Goal: Transaction & Acquisition: Purchase product/service

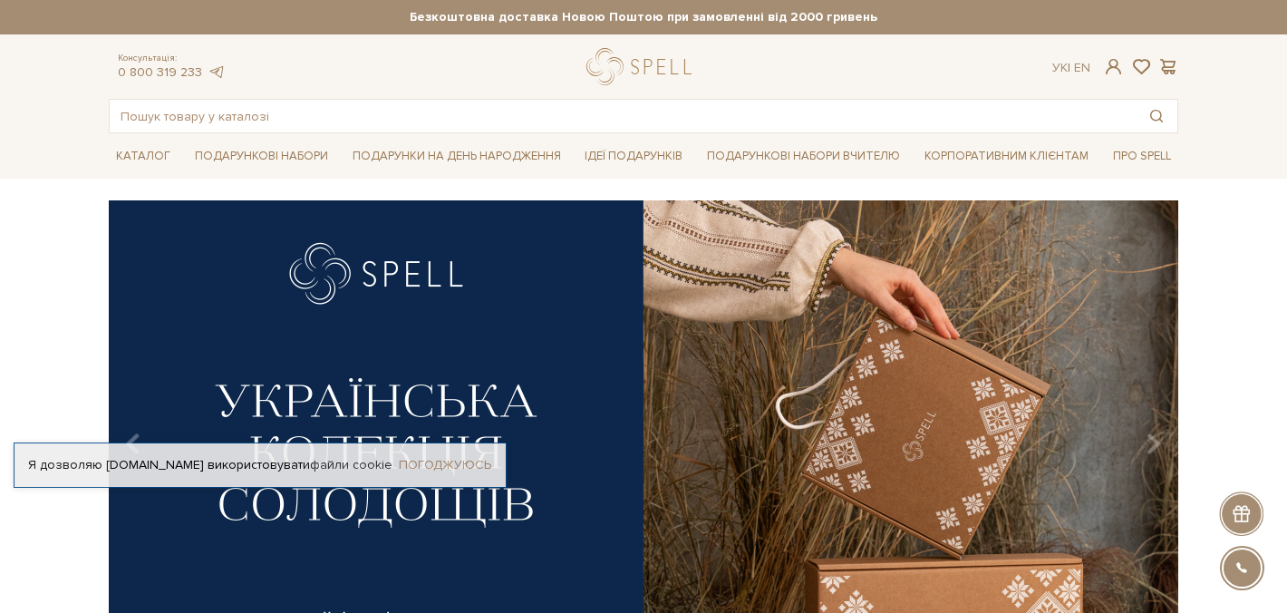
click at [450, 466] on link "Погоджуюсь" at bounding box center [445, 465] width 92 height 16
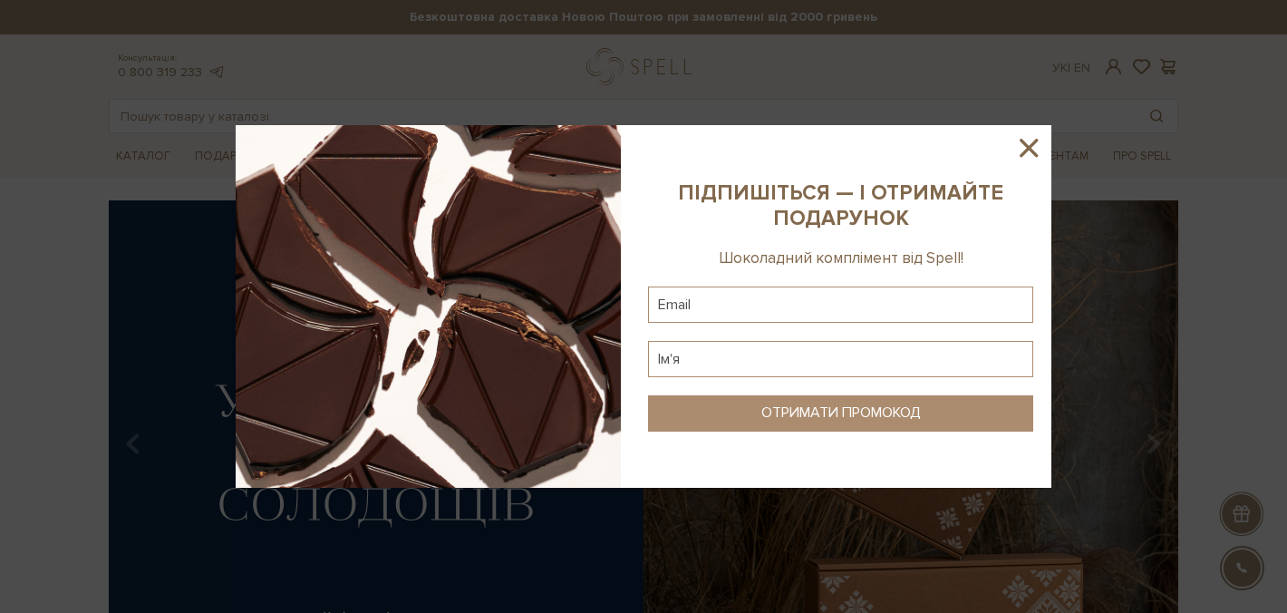
click at [1033, 147] on icon at bounding box center [1028, 147] width 31 height 31
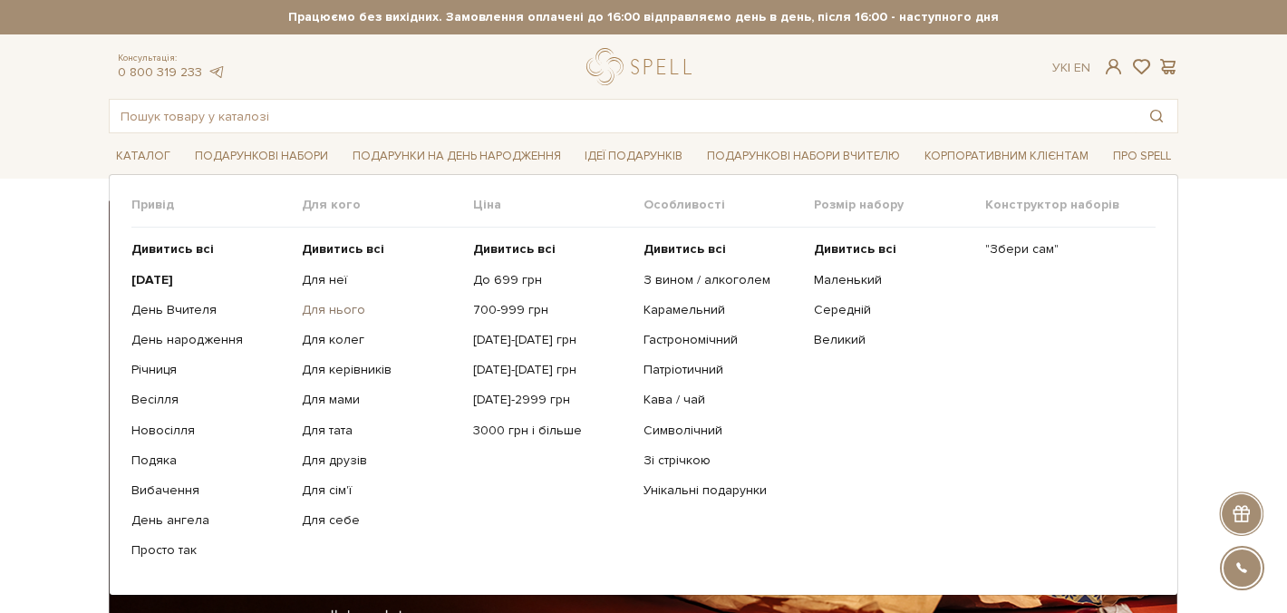
click at [348, 310] on link "Для нього" at bounding box center [380, 310] width 157 height 16
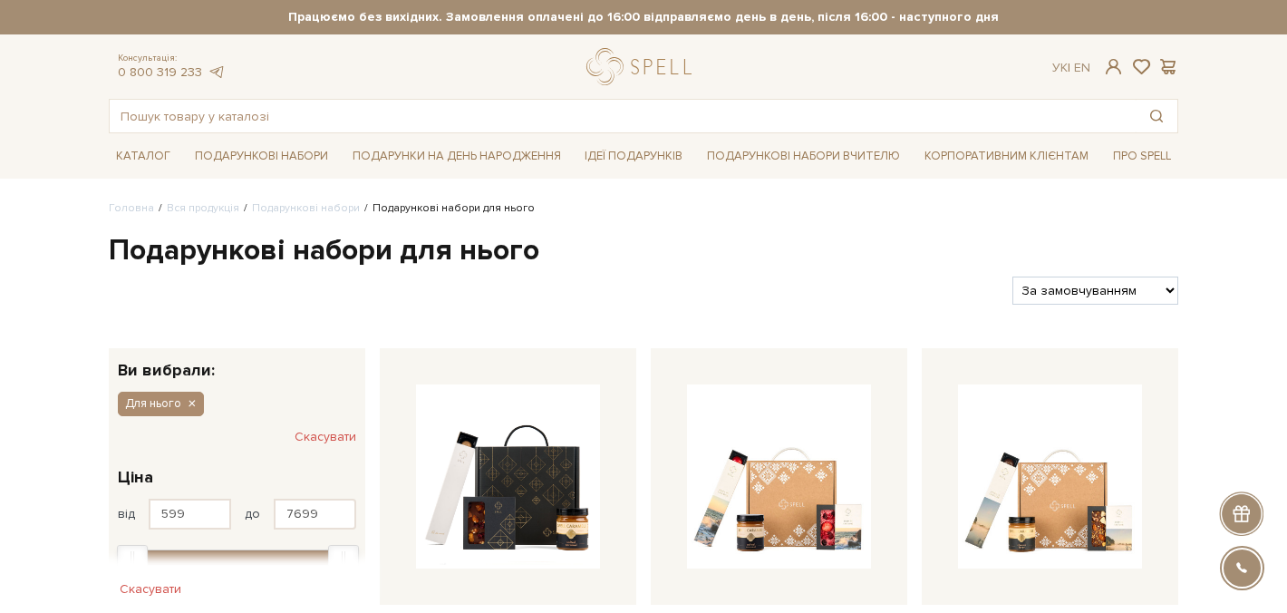
click at [1164, 288] on select "За замовчуванням За Ціною (зростання) За Ціною (зменшення) Новинки За популярні…" at bounding box center [1095, 290] width 166 height 28
select select "[URL][DOMAIN_NAME]"
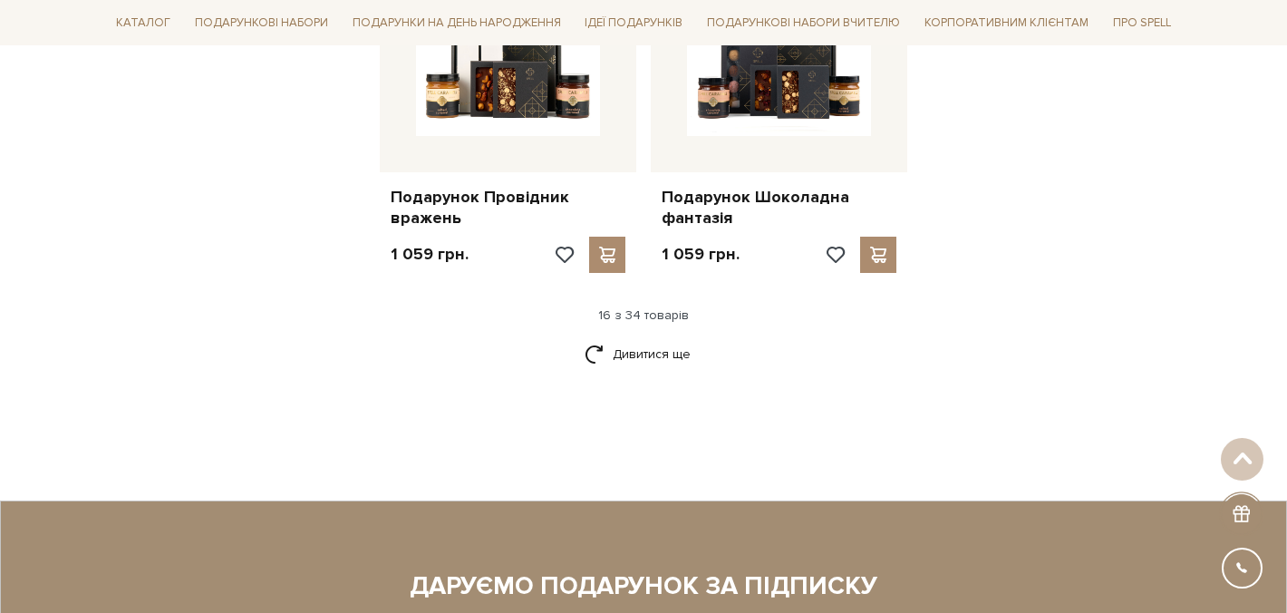
scroll to position [2369, 0]
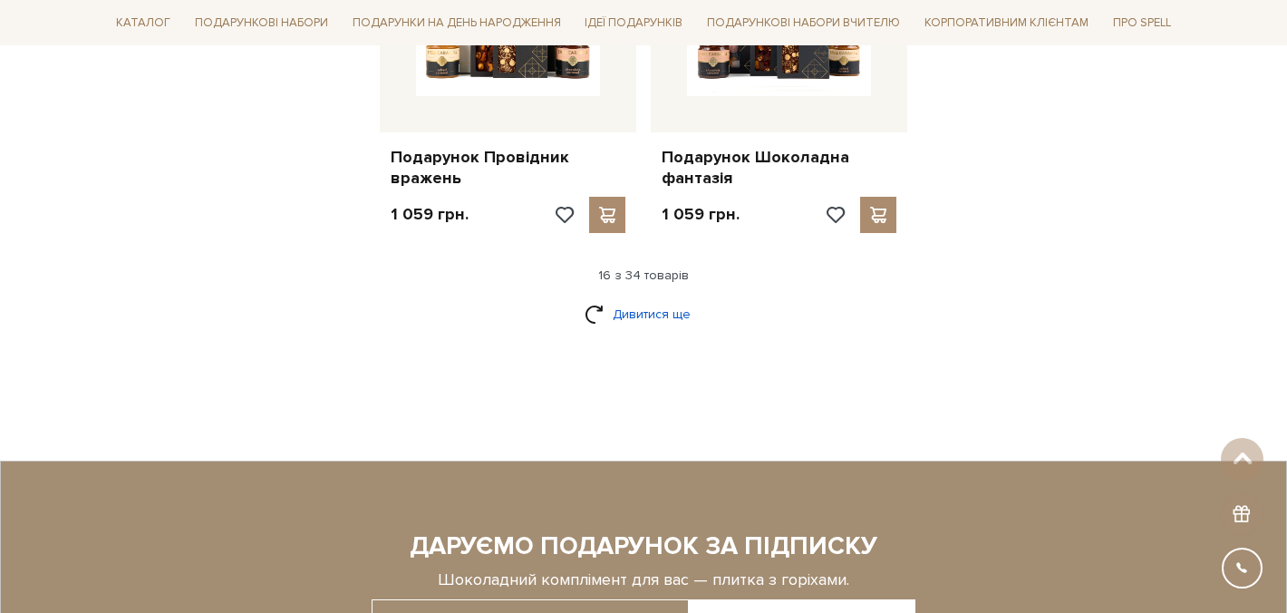
click at [681, 298] on link "Дивитися ще" at bounding box center [643, 314] width 118 height 32
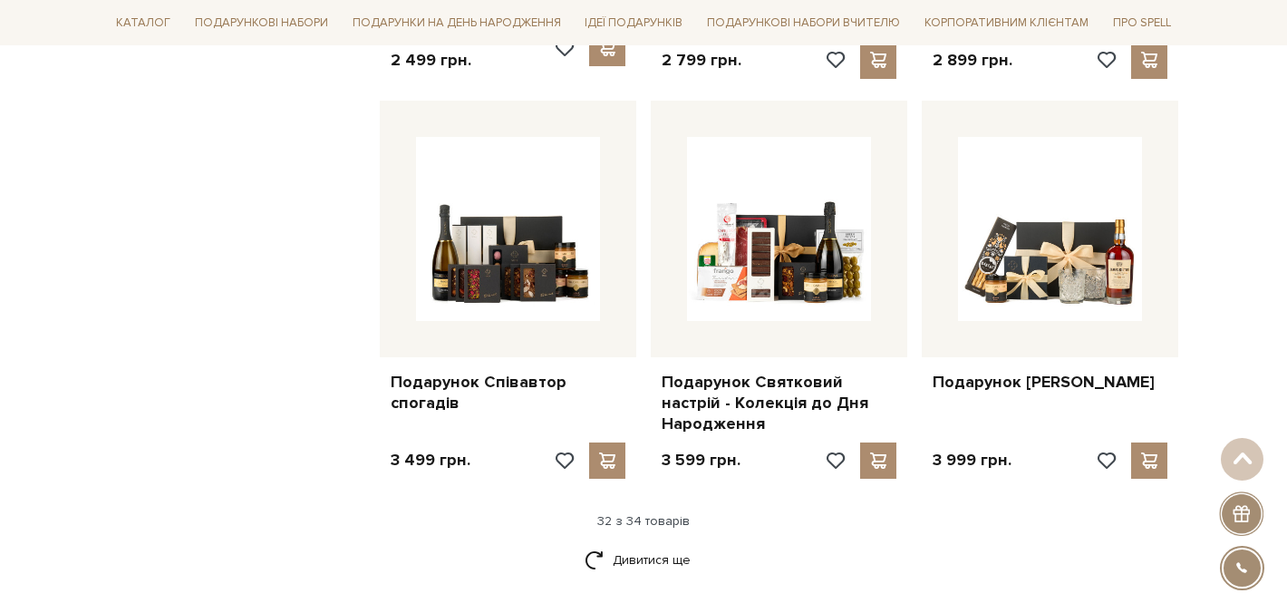
scroll to position [4051, 0]
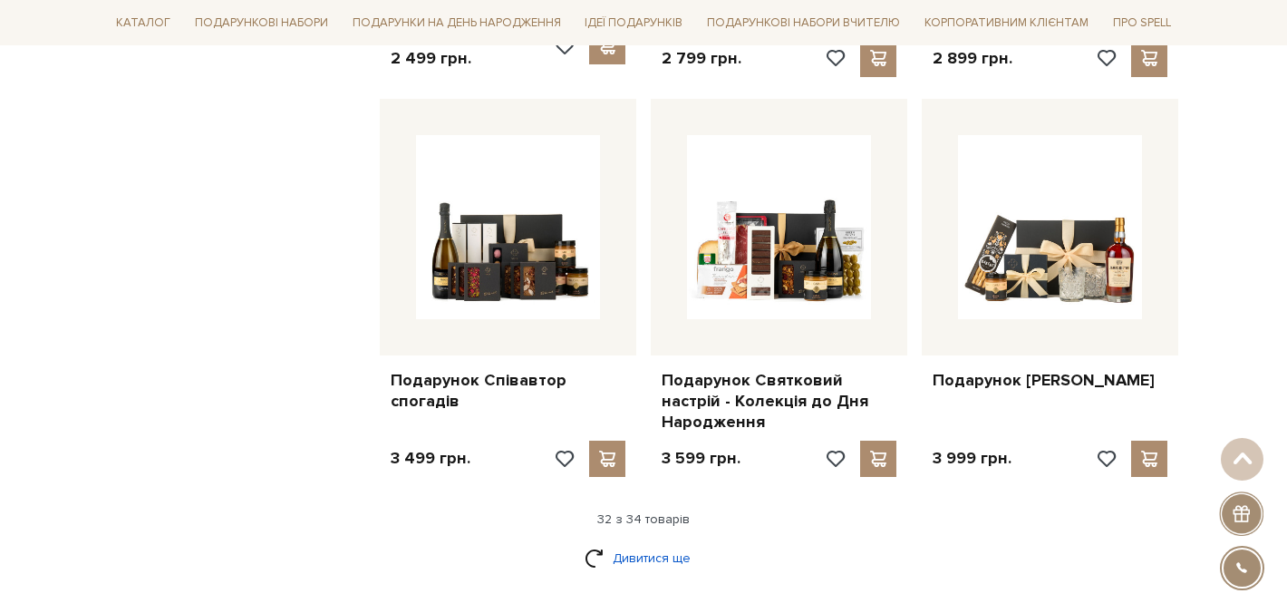
click at [669, 542] on link "Дивитися ще" at bounding box center [643, 558] width 118 height 32
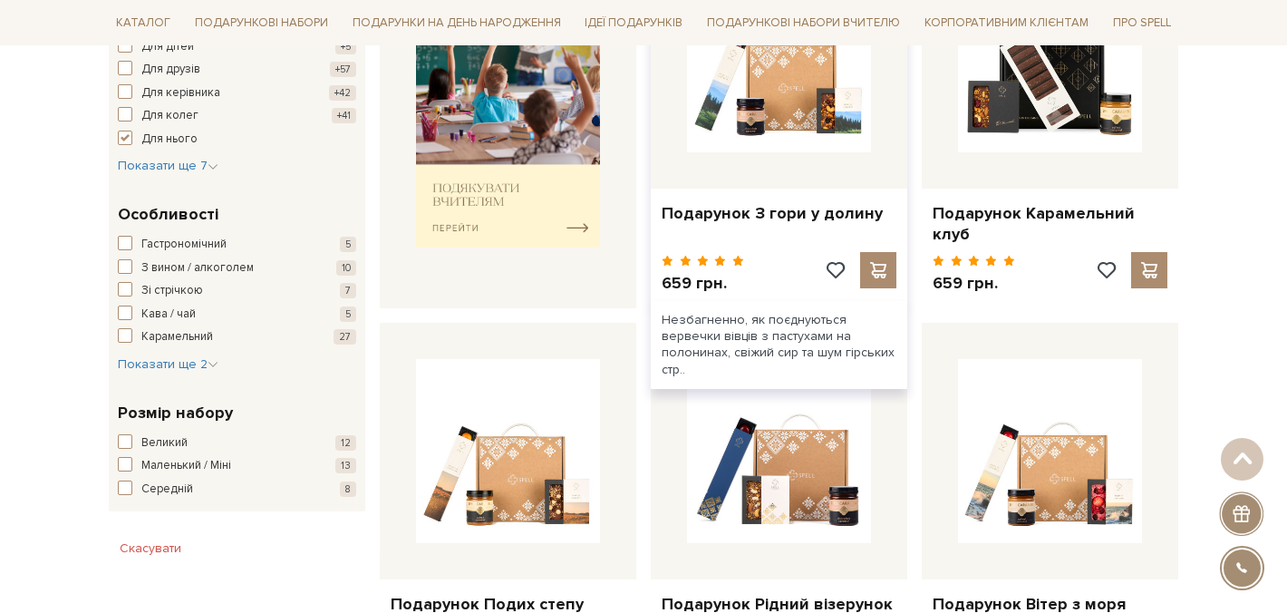
scroll to position [0, 0]
